Goal: Transaction & Acquisition: Purchase product/service

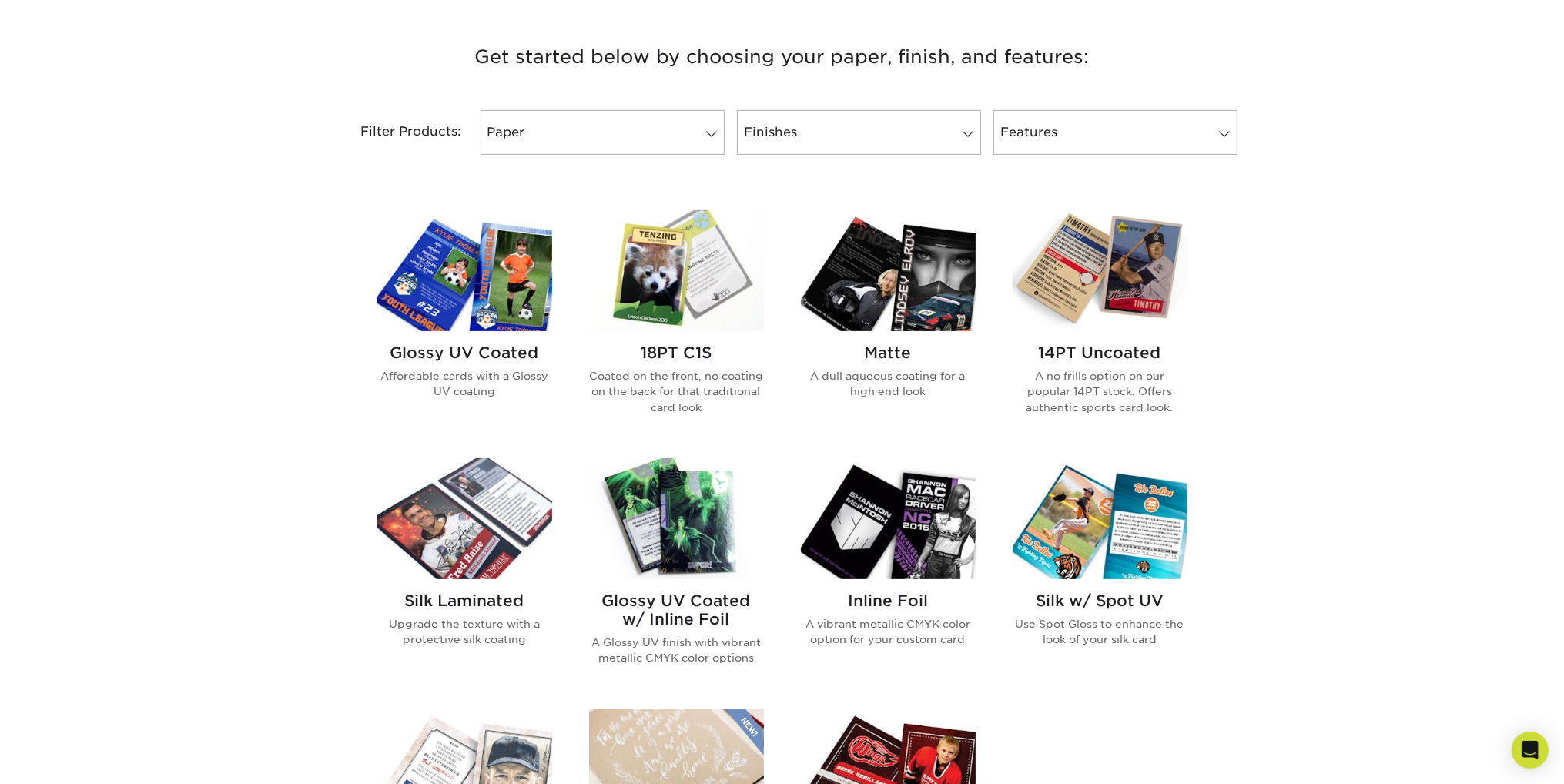
scroll to position [569, 0]
click at [487, 306] on img at bounding box center [465, 270] width 175 height 121
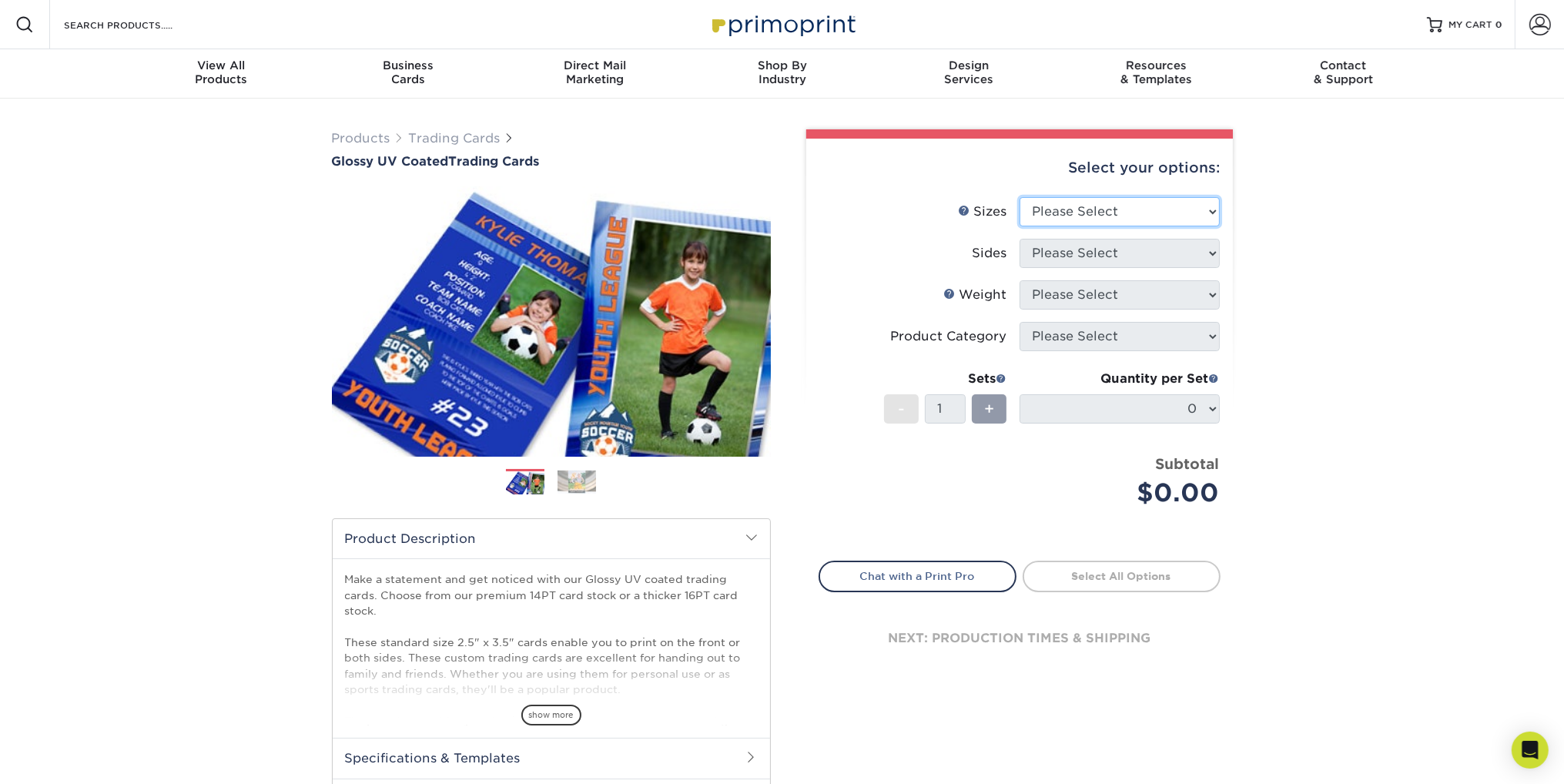
click at [1134, 220] on select "Please Select 2.5" x 3.5"" at bounding box center [1119, 212] width 200 height 29
select select "2.50x3.50"
click at [1019, 197] on select "Please Select 2.5" x 3.5"" at bounding box center [1119, 212] width 200 height 29
click at [1125, 256] on select "Please Select Print Both Sides Print Front Only" at bounding box center [1119, 253] width 200 height 29
select select "13abbda7-1d64-4f25-8bb2-c179b224825d"
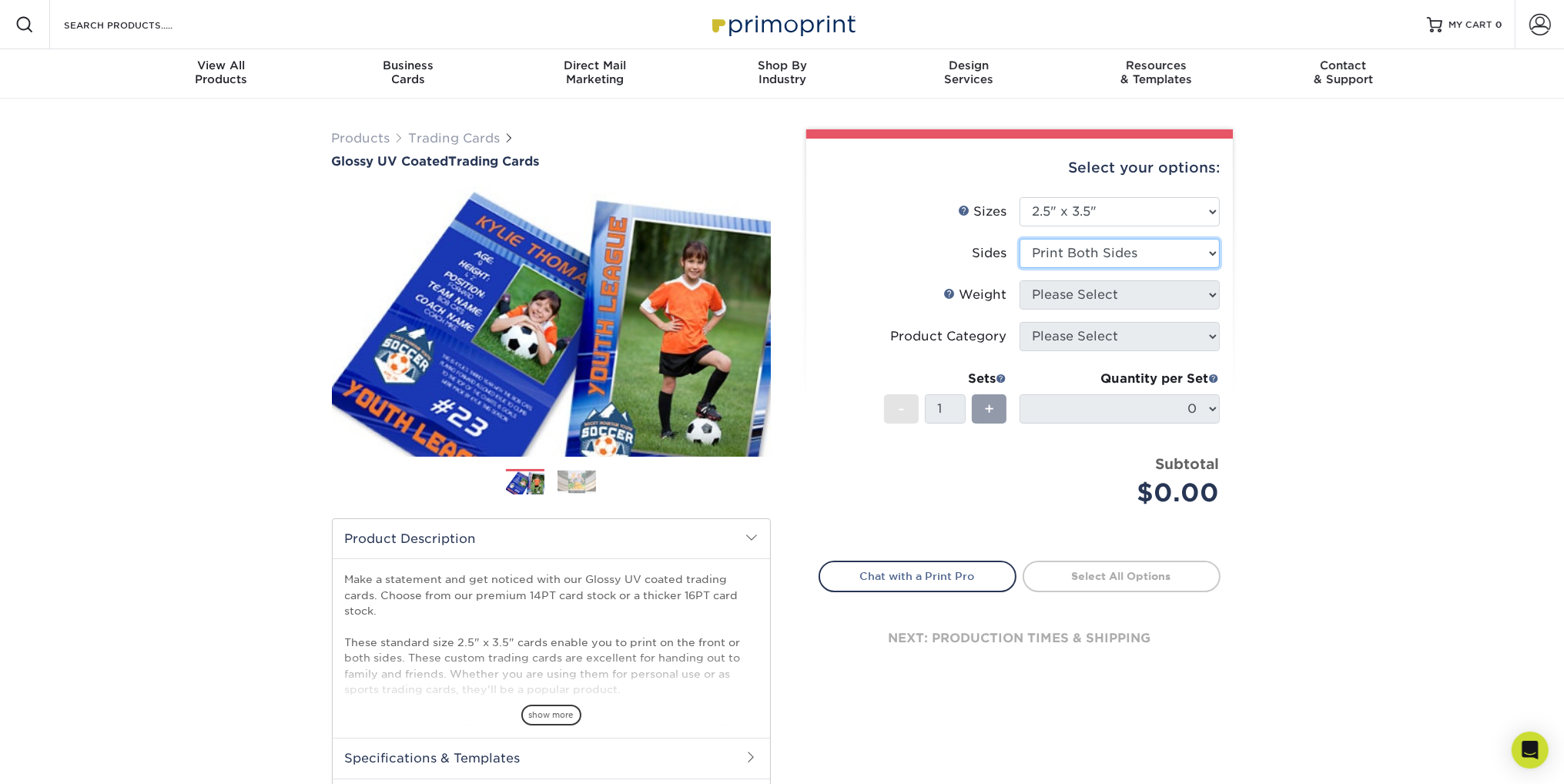
click at [1019, 238] on select "Please Select Print Both Sides Print Front Only" at bounding box center [1119, 253] width 200 height 29
click at [1152, 297] on select "Please Select 16PT 14PT 18PT C1S" at bounding box center [1119, 295] width 200 height 29
select select "14PT"
click at [1019, 280] on select "Please Select 16PT 14PT 18PT C1S" at bounding box center [1119, 295] width 200 height 29
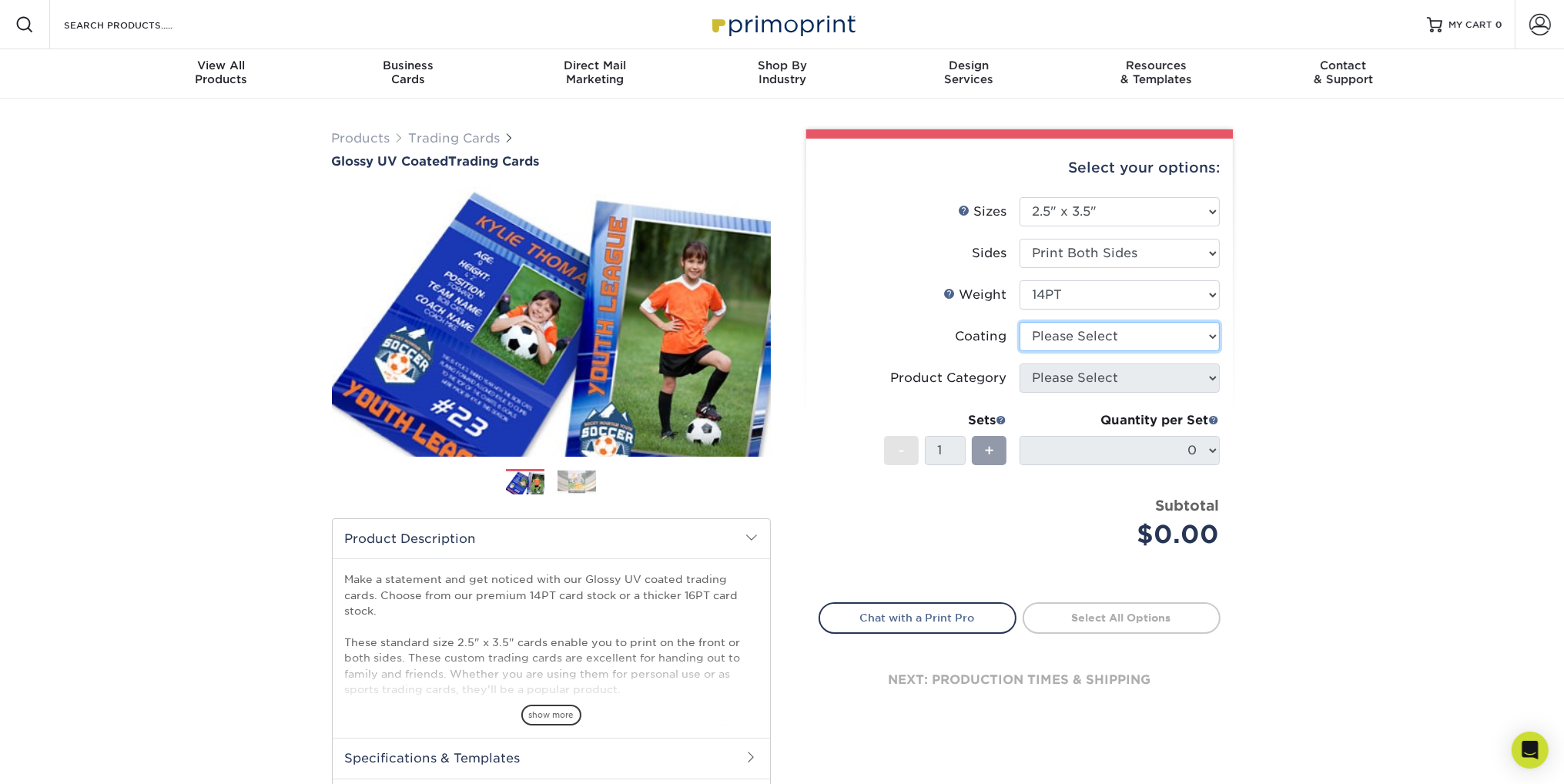
click at [1127, 342] on select at bounding box center [1119, 337] width 200 height 29
select select "1e8116af-acfc-44b1-83dc-8181aa338834"
click at [1019, 322] on select at bounding box center [1119, 337] width 200 height 29
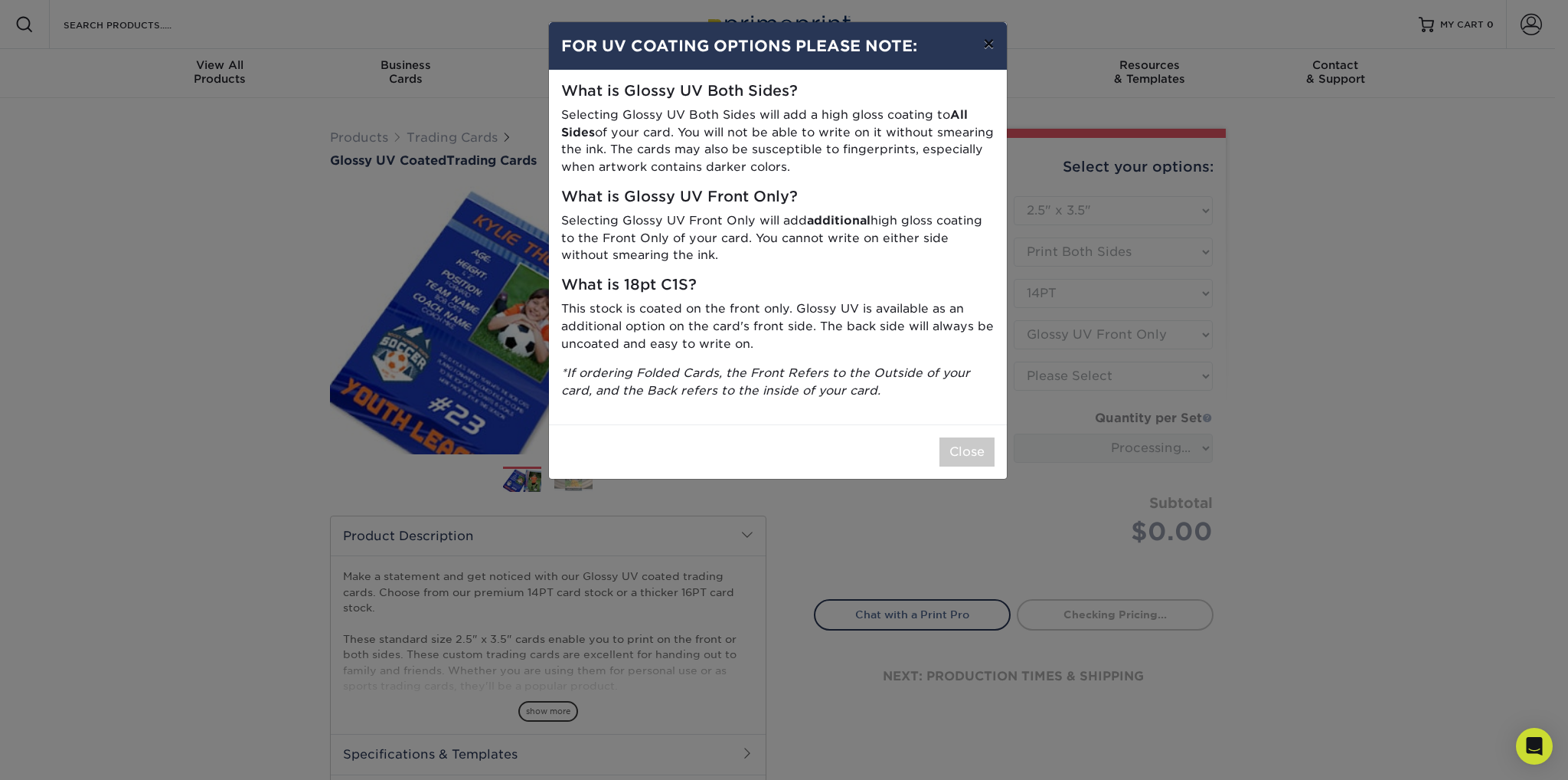
click at [989, 42] on button "×" at bounding box center [988, 43] width 35 height 43
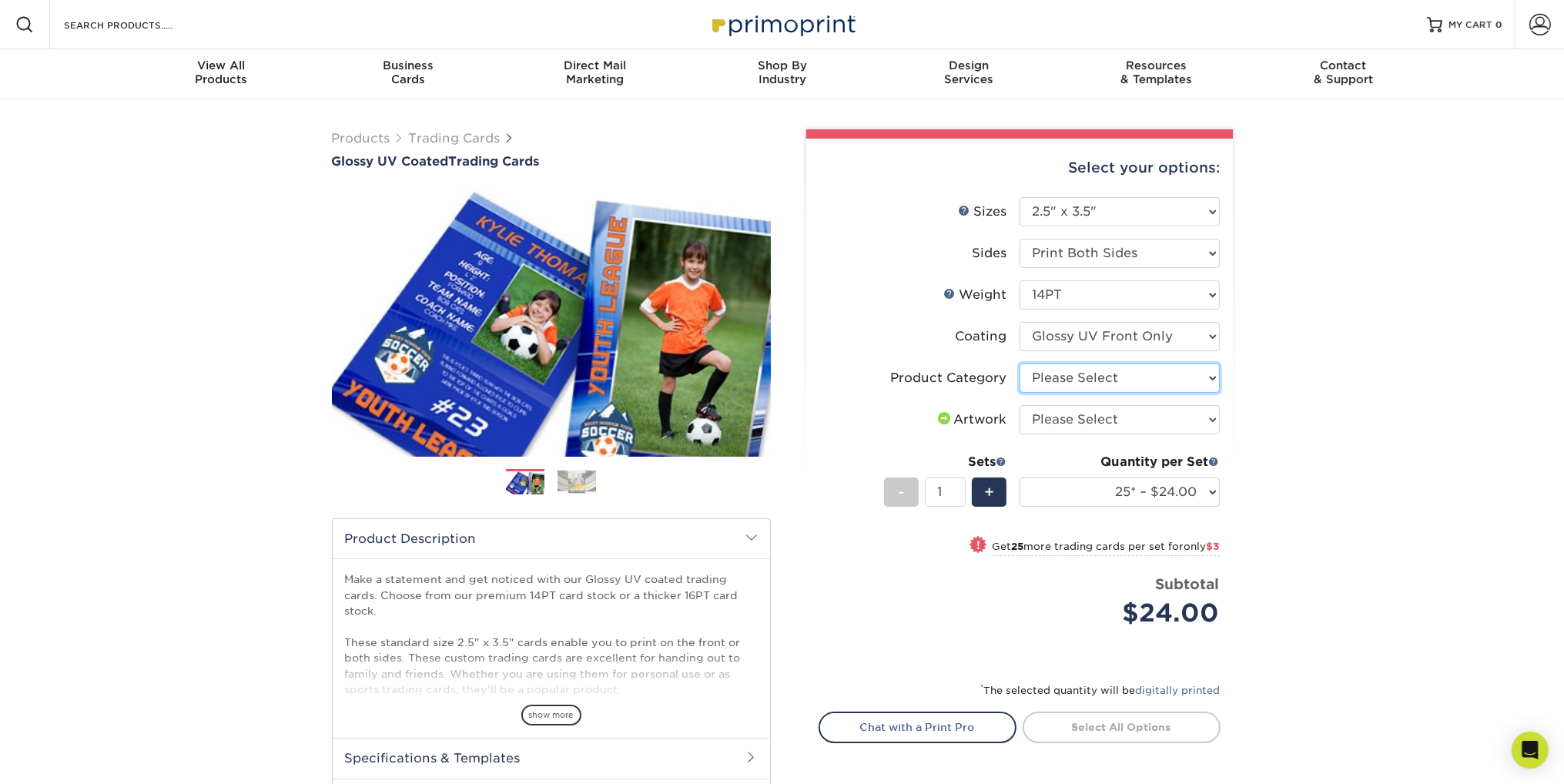
click at [1124, 374] on select "Please Select Trading Cards" at bounding box center [1119, 378] width 200 height 29
select select "c2f9bce9-36c2-409d-b101-c29d9d031e18"
click at [1019, 364] on select "Please Select Trading Cards" at bounding box center [1119, 378] width 200 height 29
click at [1161, 419] on select "Please Select I will upload files I need a design - $100" at bounding box center [1119, 419] width 200 height 29
select select "upload"
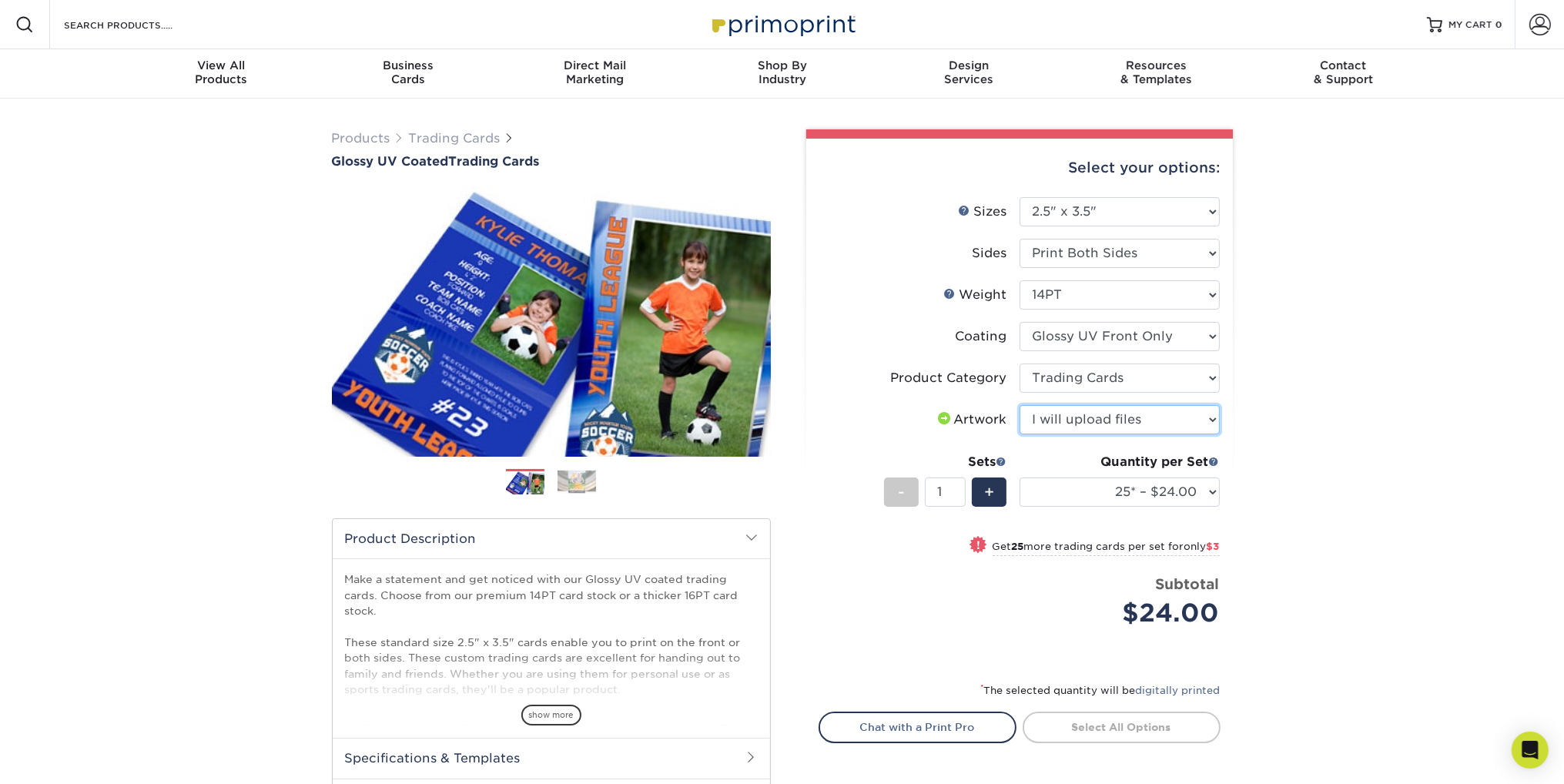
click at [1019, 405] on select "Please Select I will upload files I need a design - $100" at bounding box center [1119, 419] width 200 height 29
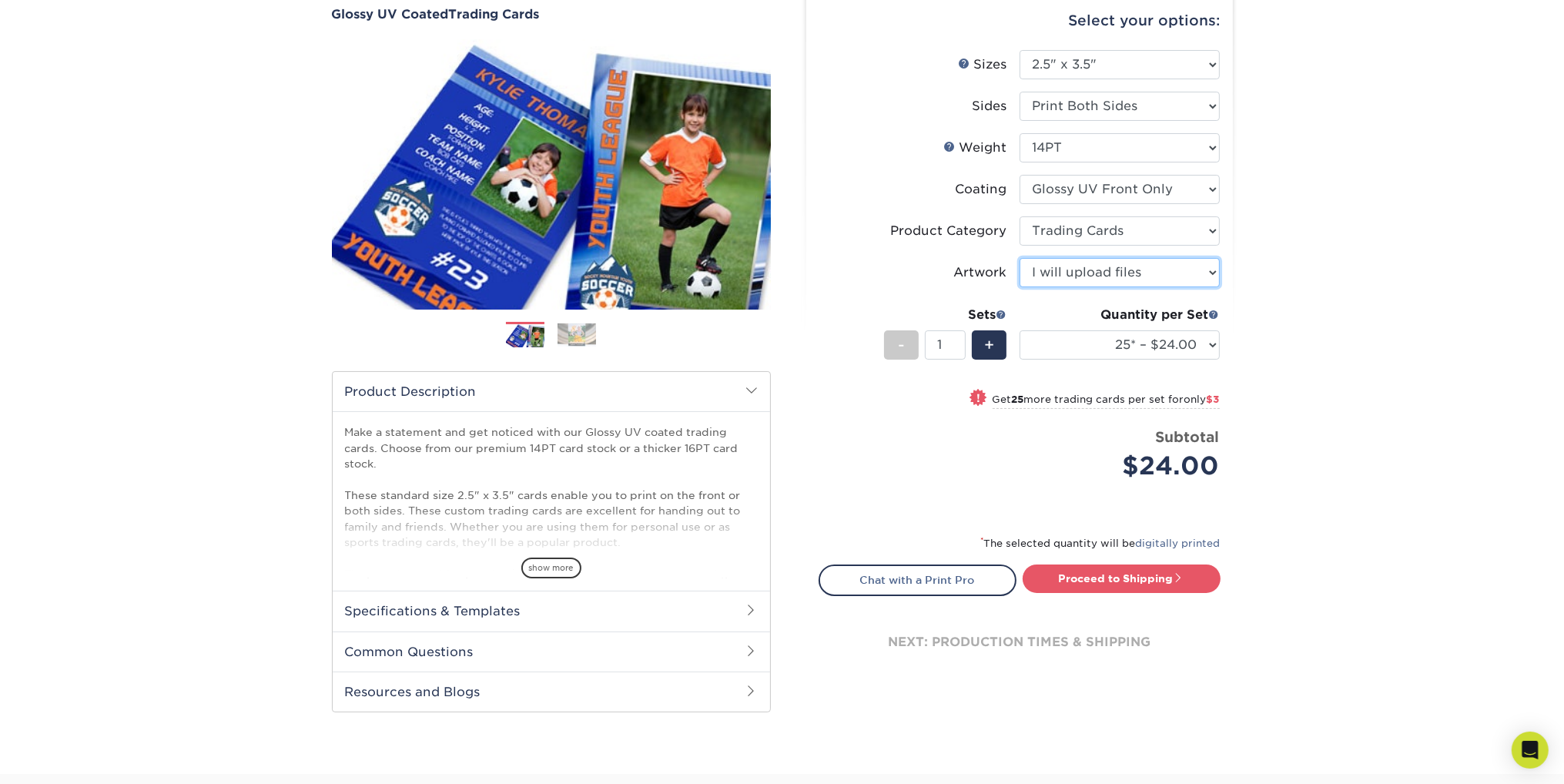
scroll to position [152, 0]
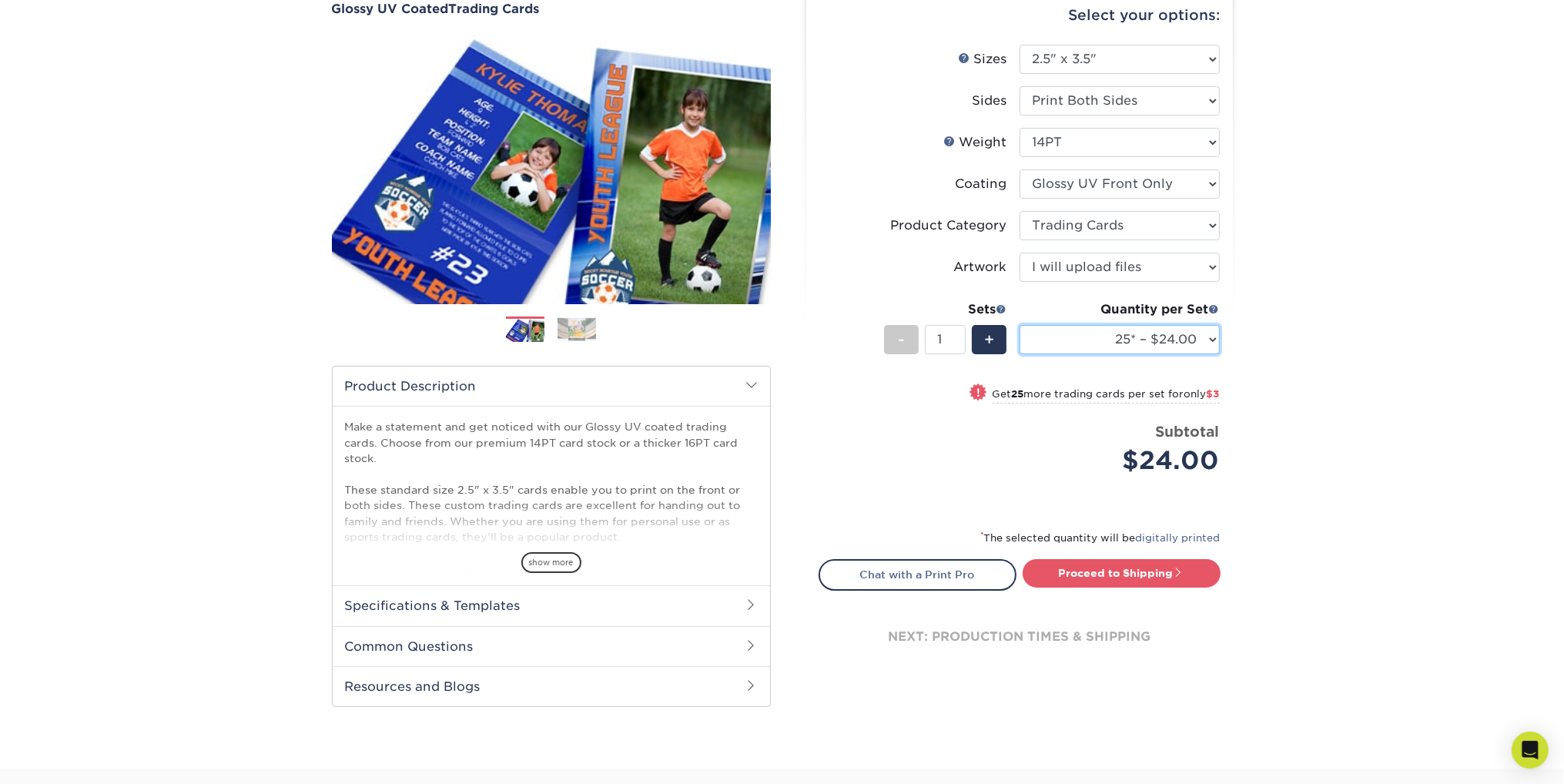
click at [1167, 337] on select "25* – $24.00 50* – $27.00 75* – $34.00 100* – $37.00 250* – $48.00 500 – $59.00…" at bounding box center [1119, 340] width 200 height 29
select select "50* – $27.00"
click at [1019, 325] on select "25* – $24.00 50* – $27.00 75* – $34.00 100* – $37.00 250* – $48.00 500 – $59.00…" at bounding box center [1119, 340] width 200 height 29
click at [1164, 335] on select "25* – $24.00 50* – $27.00 75* – $34.00 100* – $37.00 250* – $48.00 500 – $59.00…" at bounding box center [1119, 340] width 200 height 29
click at [1287, 376] on div "Products Trading Cards Glossy UV Coated Trading Cards Previous Next /" at bounding box center [782, 357] width 1564 height 823
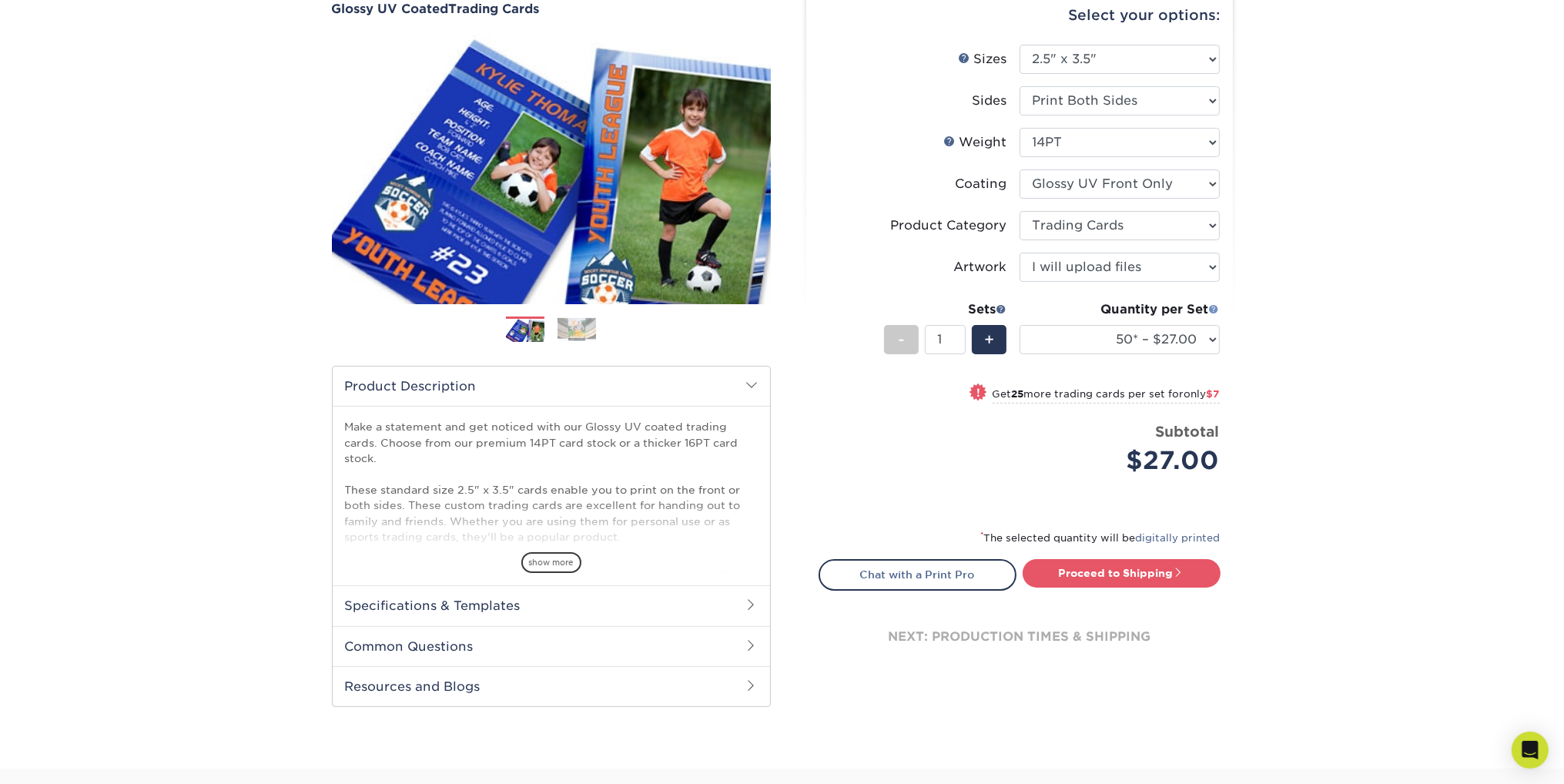
click at [1213, 309] on span at bounding box center [1214, 308] width 11 height 11
click at [1003, 310] on span at bounding box center [1001, 308] width 11 height 11
click at [1289, 342] on div "Products Trading Cards Glossy UV Coated Trading Cards Previous Next /" at bounding box center [782, 357] width 1564 height 823
click at [1000, 309] on span at bounding box center [1001, 308] width 11 height 11
click at [951, 337] on input "1" at bounding box center [945, 340] width 41 height 29
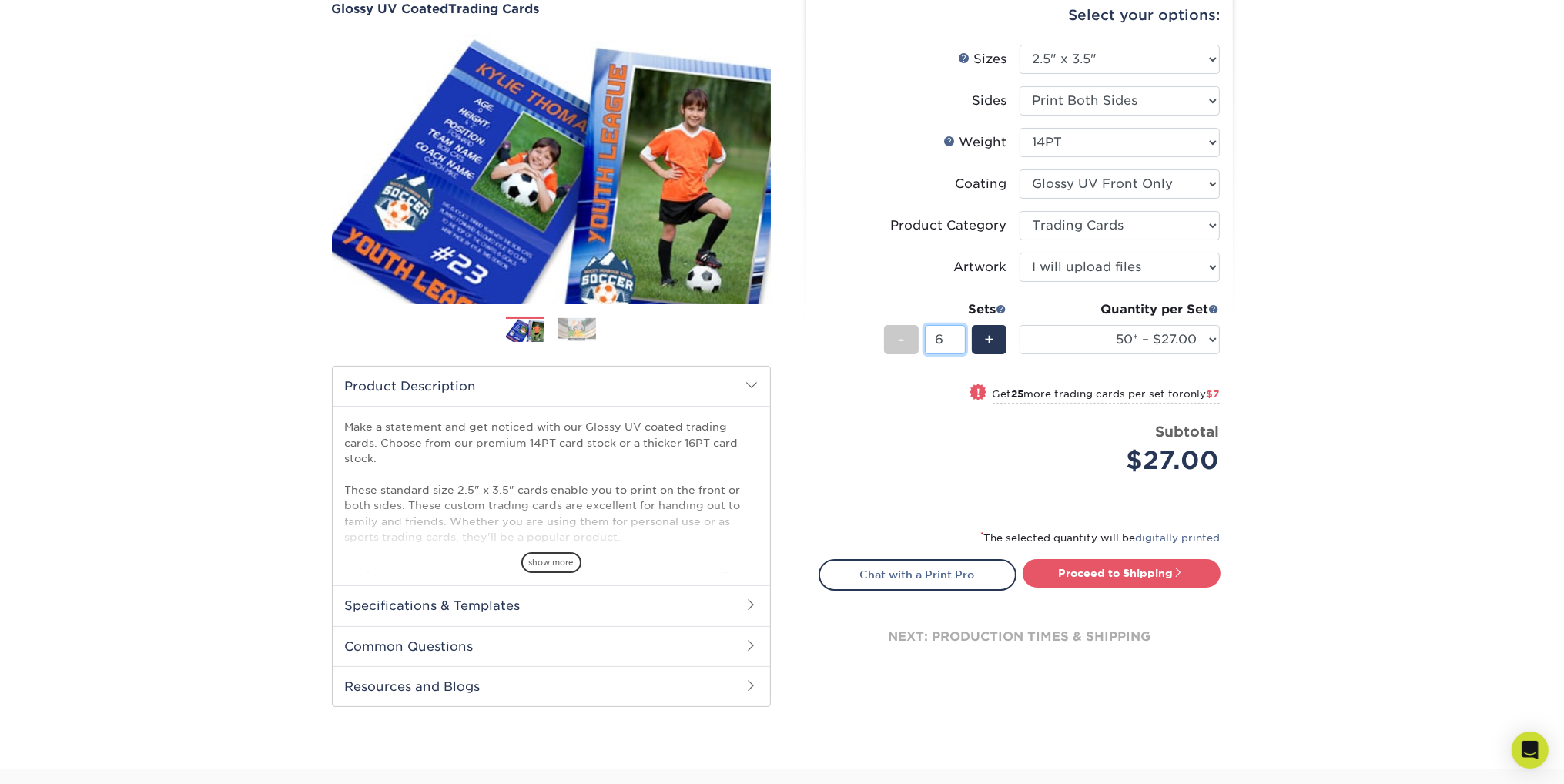
type input "6"
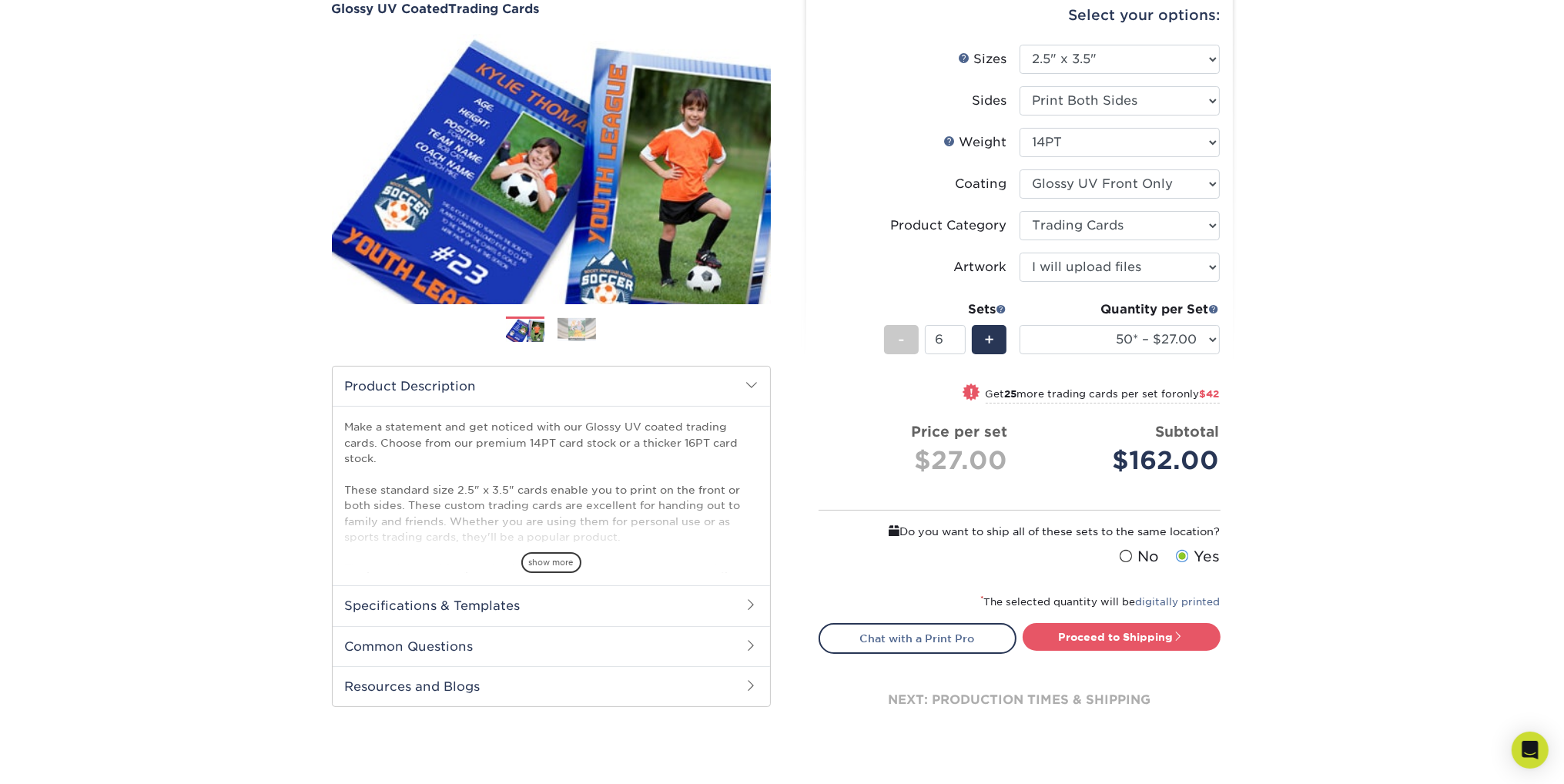
click at [1306, 349] on div "Products Trading Cards Glossy UV Coated Trading Cards Previous Next /" at bounding box center [782, 374] width 1564 height 855
click at [1208, 336] on select "25* – $24.00 50* – $27.00 75* – $34.00 100* – $37.00 250* – $48.00 500 – $59.00…" at bounding box center [1119, 340] width 200 height 29
click at [1019, 325] on select "25* – $24.00 50* – $27.00 75* – $34.00 100* – $37.00 250* – $48.00 500 – $59.00…" at bounding box center [1119, 340] width 200 height 29
click at [1172, 327] on select "25* – $24.00 50* – $27.00 75* – $34.00 100* – $37.00 250* – $48.00 500 – $59.00…" at bounding box center [1119, 340] width 200 height 29
click at [1019, 325] on select "25* – $24.00 50* – $27.00 75* – $34.00 100* – $37.00 250* – $48.00 500 – $59.00…" at bounding box center [1119, 340] width 200 height 29
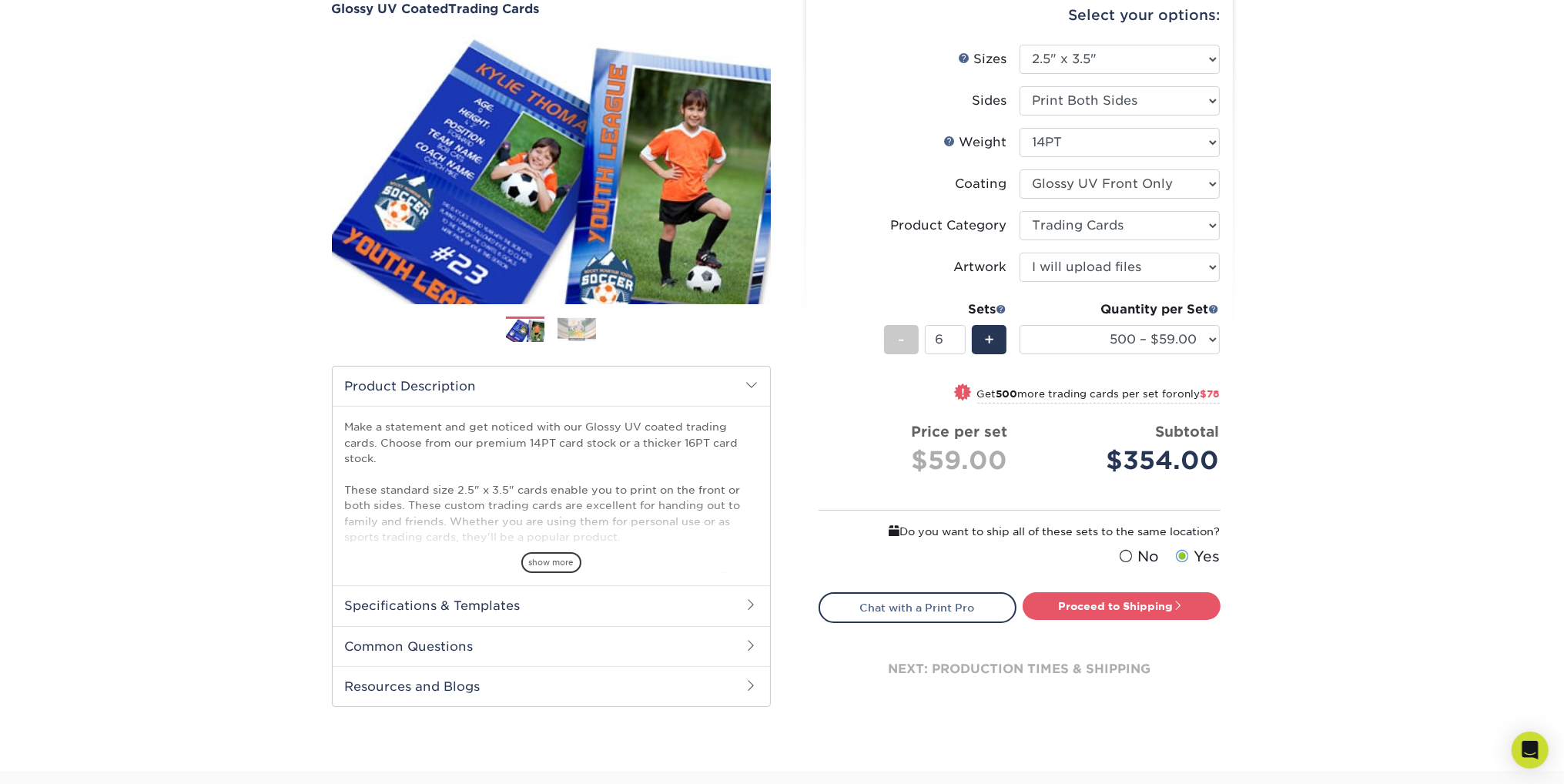
click at [1335, 366] on div "Products Trading Cards Glossy UV Coated Trading Cards Previous Next /" at bounding box center [782, 358] width 1564 height 825
click at [1114, 343] on select "25* – $24.00 50* – $27.00 75* – $34.00 100* – $37.00 250* – $48.00 500 – $59.00…" at bounding box center [1119, 340] width 200 height 29
select select "100* – $37.00"
click at [1019, 325] on select "25* – $24.00 50* – $27.00 75* – $34.00 100* – $37.00 250* – $48.00 500 – $59.00…" at bounding box center [1119, 340] width 200 height 29
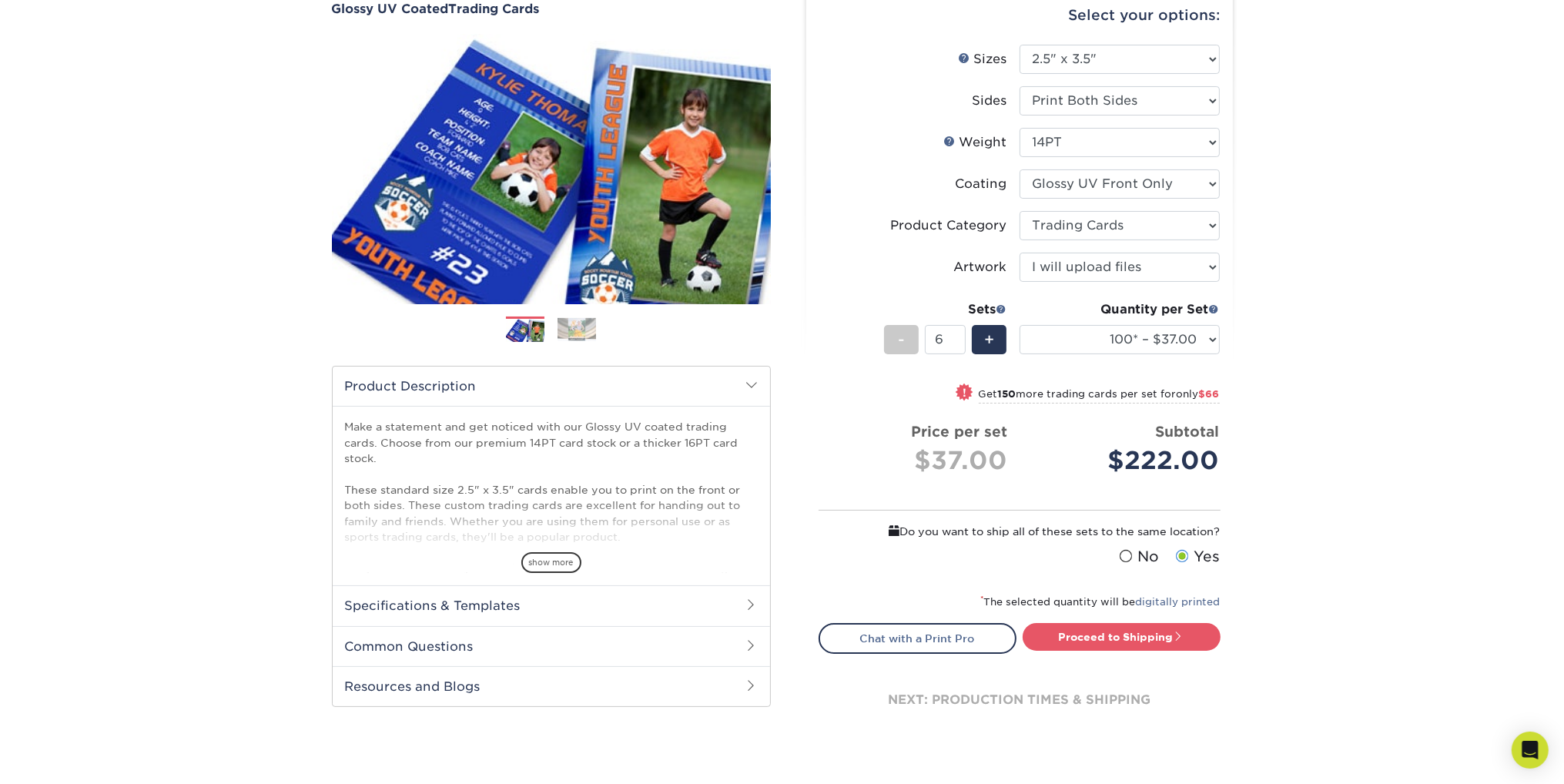
click at [1315, 378] on div "Products Trading Cards Glossy UV Coated Trading Cards Previous Next /" at bounding box center [782, 374] width 1564 height 855
